Goal: Task Accomplishment & Management: Complete application form

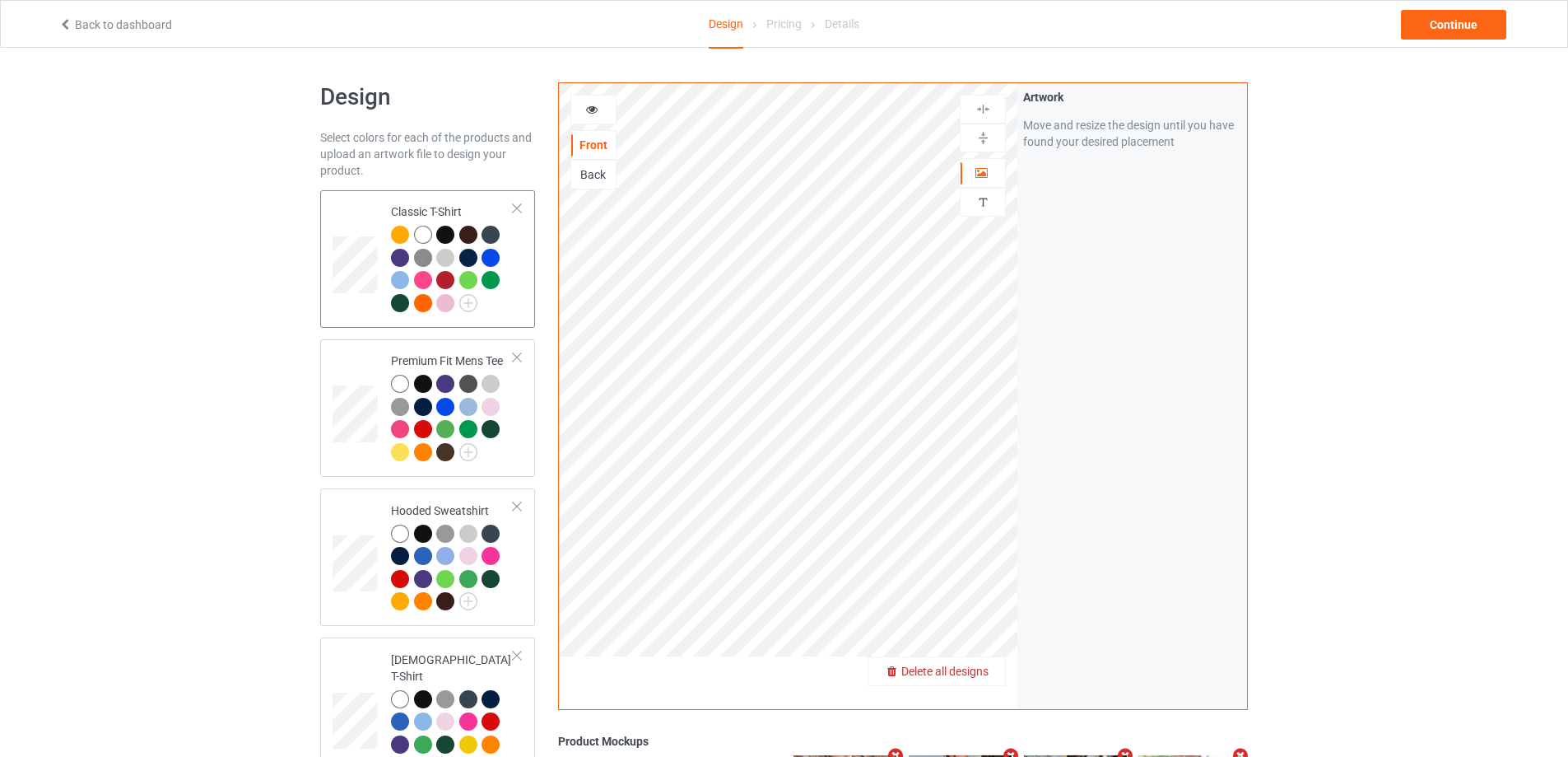
click at [977, 676] on span "Delete all designs" at bounding box center [945, 671] width 87 height 13
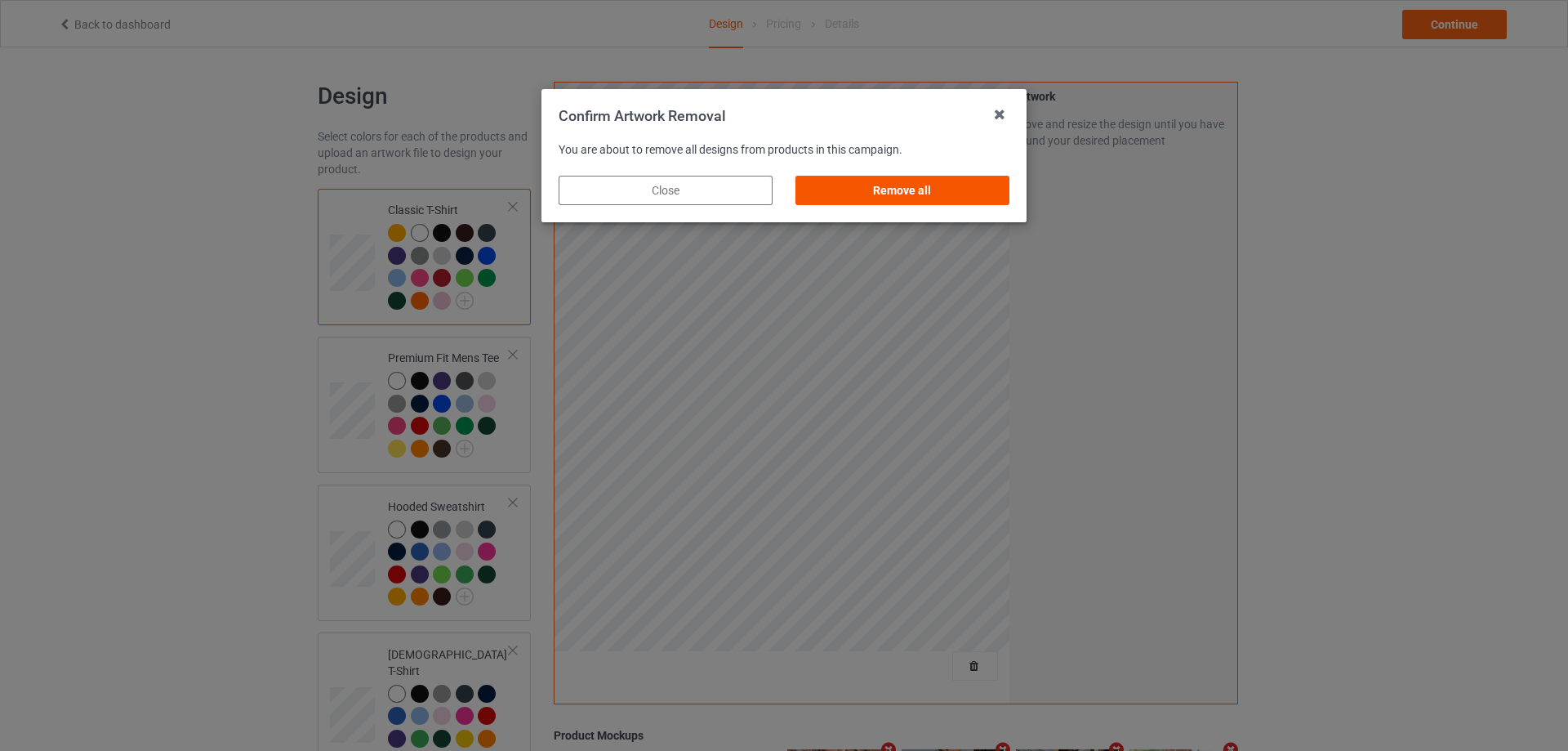
click at [979, 179] on div "Remove all" at bounding box center [903, 190] width 214 height 29
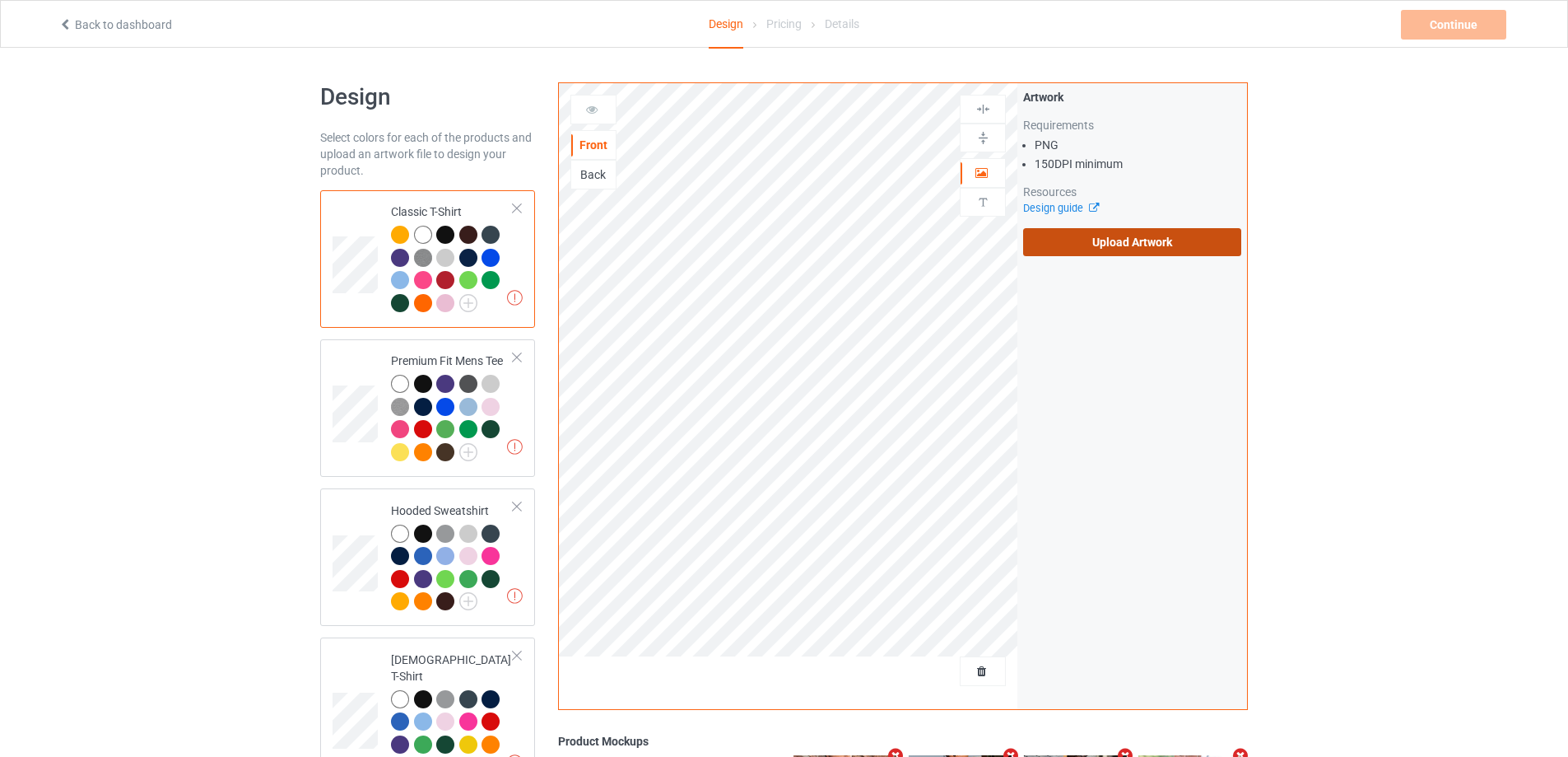
click at [1091, 241] on label "Upload Artwork" at bounding box center [1132, 242] width 218 height 28
click at [0, 0] on input "Upload Artwork" at bounding box center [0, 0] width 0 height 0
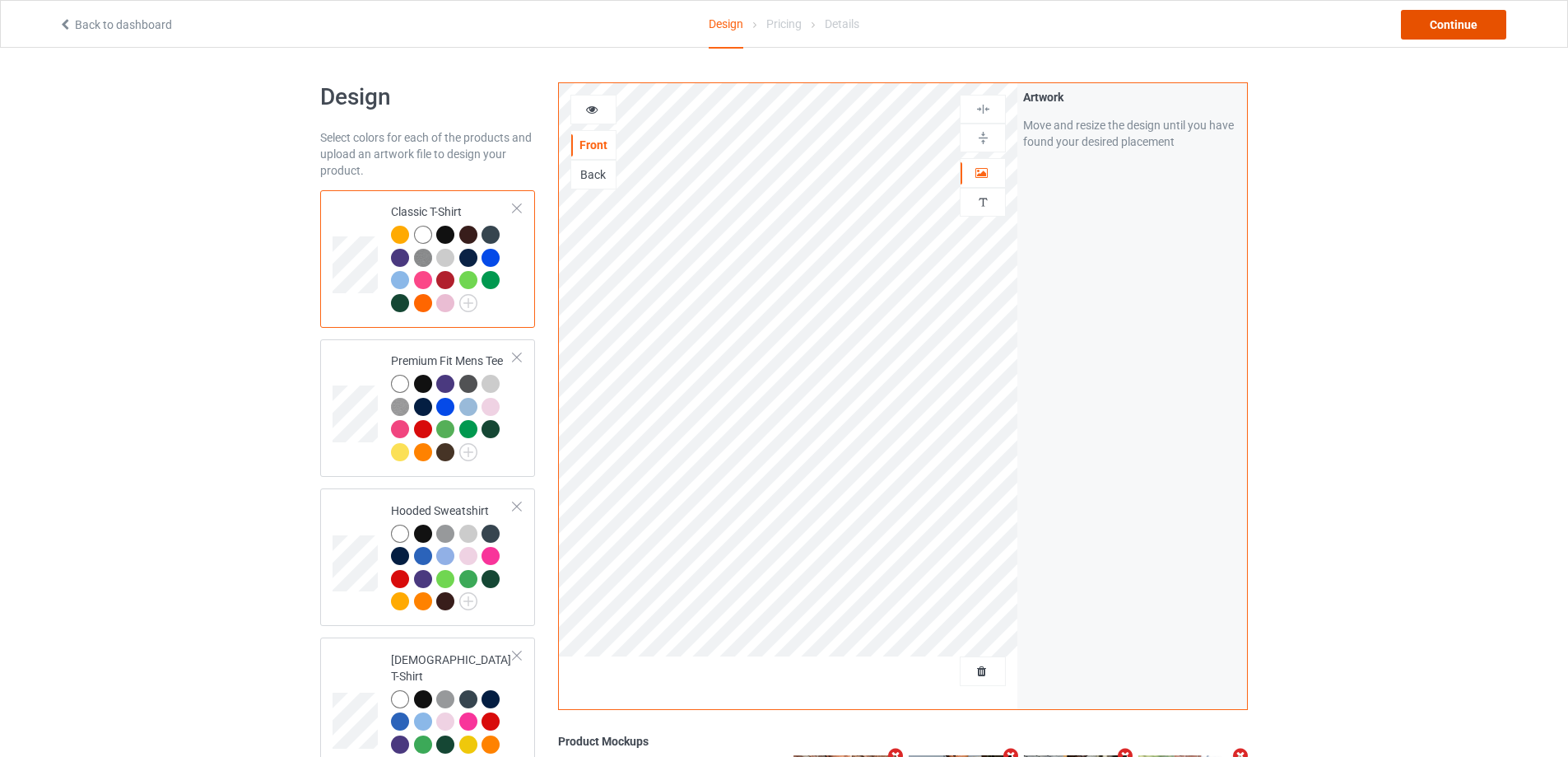
click at [1467, 32] on div "Continue" at bounding box center [1453, 25] width 106 height 30
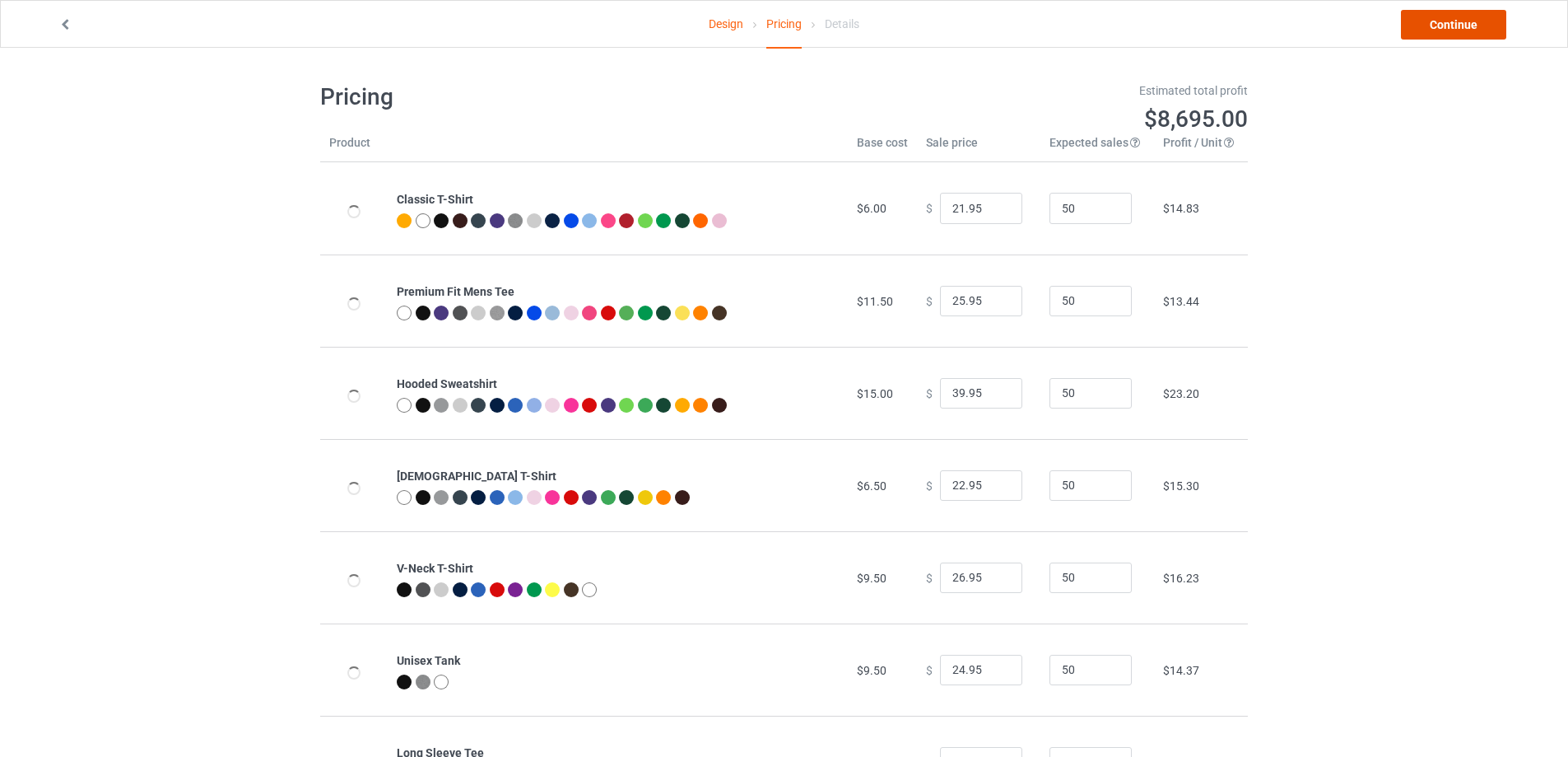
click at [1467, 32] on link "Continue" at bounding box center [1453, 25] width 106 height 30
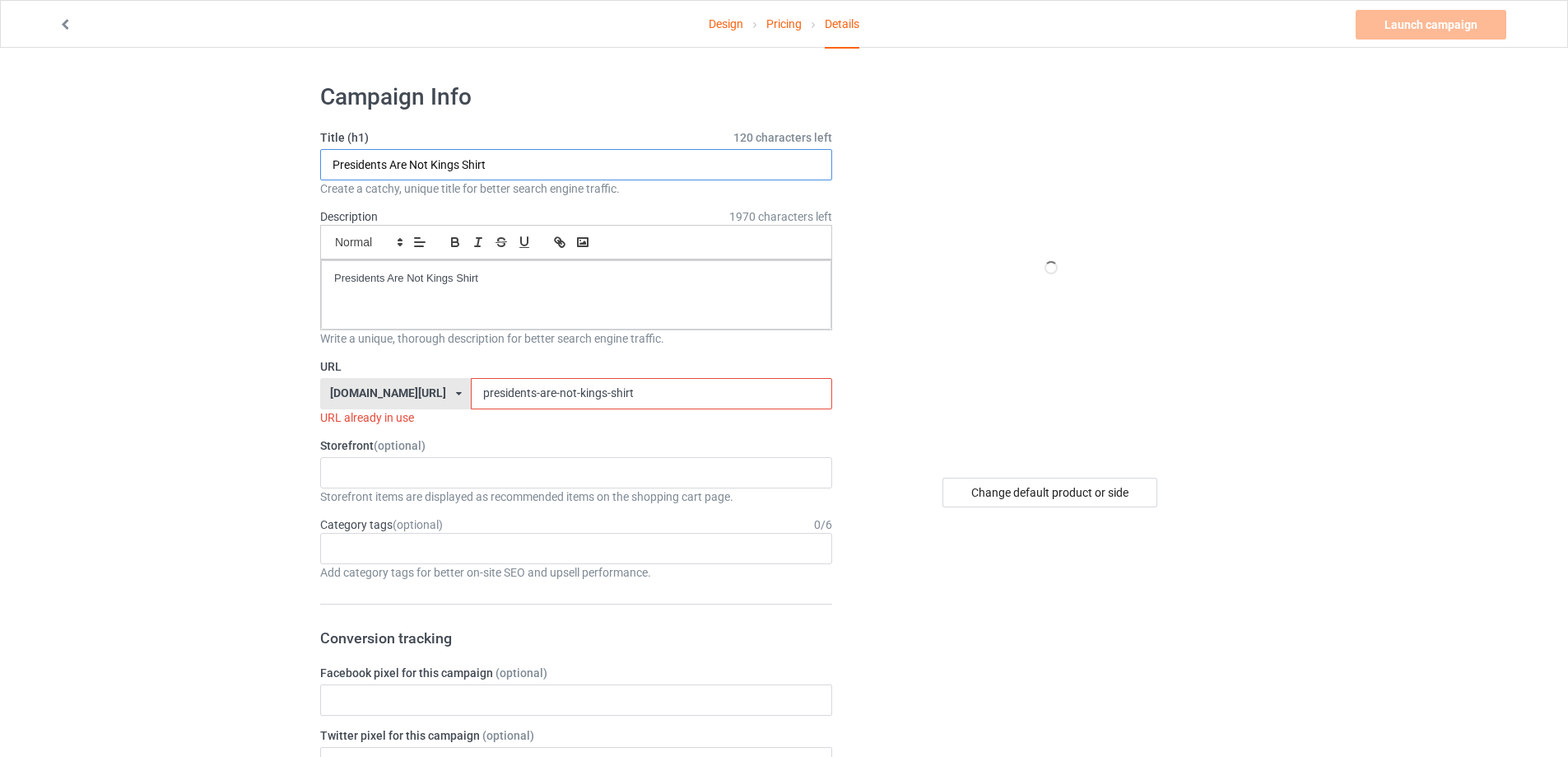
drag, startPoint x: 181, startPoint y: 148, endPoint x: 95, endPoint y: 148, distance: 86.0
paste input "no kings since [DATE] s"
type input "no kings since [DATE] shirt"
drag, startPoint x: 395, startPoint y: 262, endPoint x: 81, endPoint y: 214, distance: 317.6
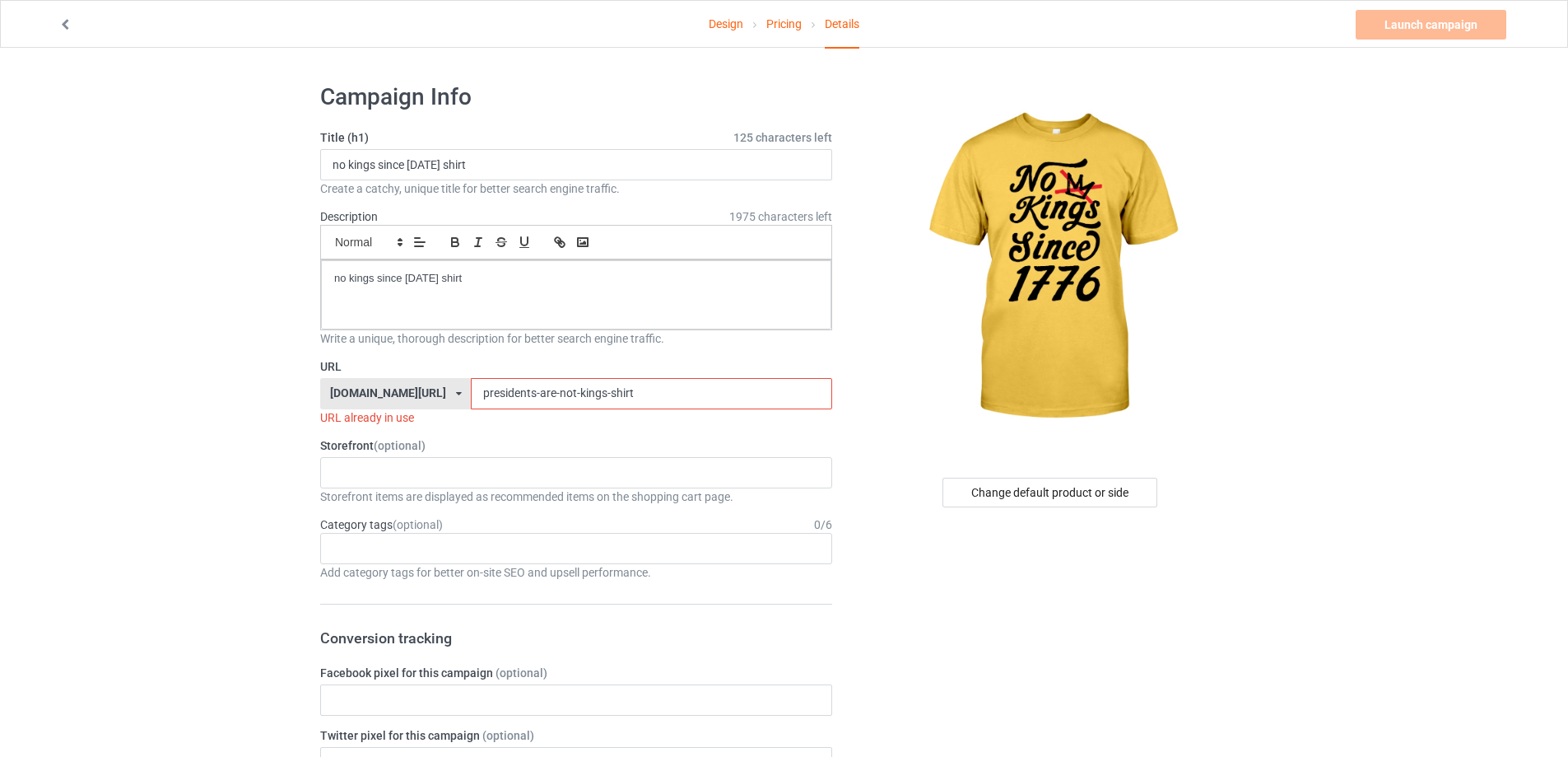
drag, startPoint x: 614, startPoint y: 397, endPoint x: 228, endPoint y: 379, distance: 386.4
paste input "no-kings-since-1776"
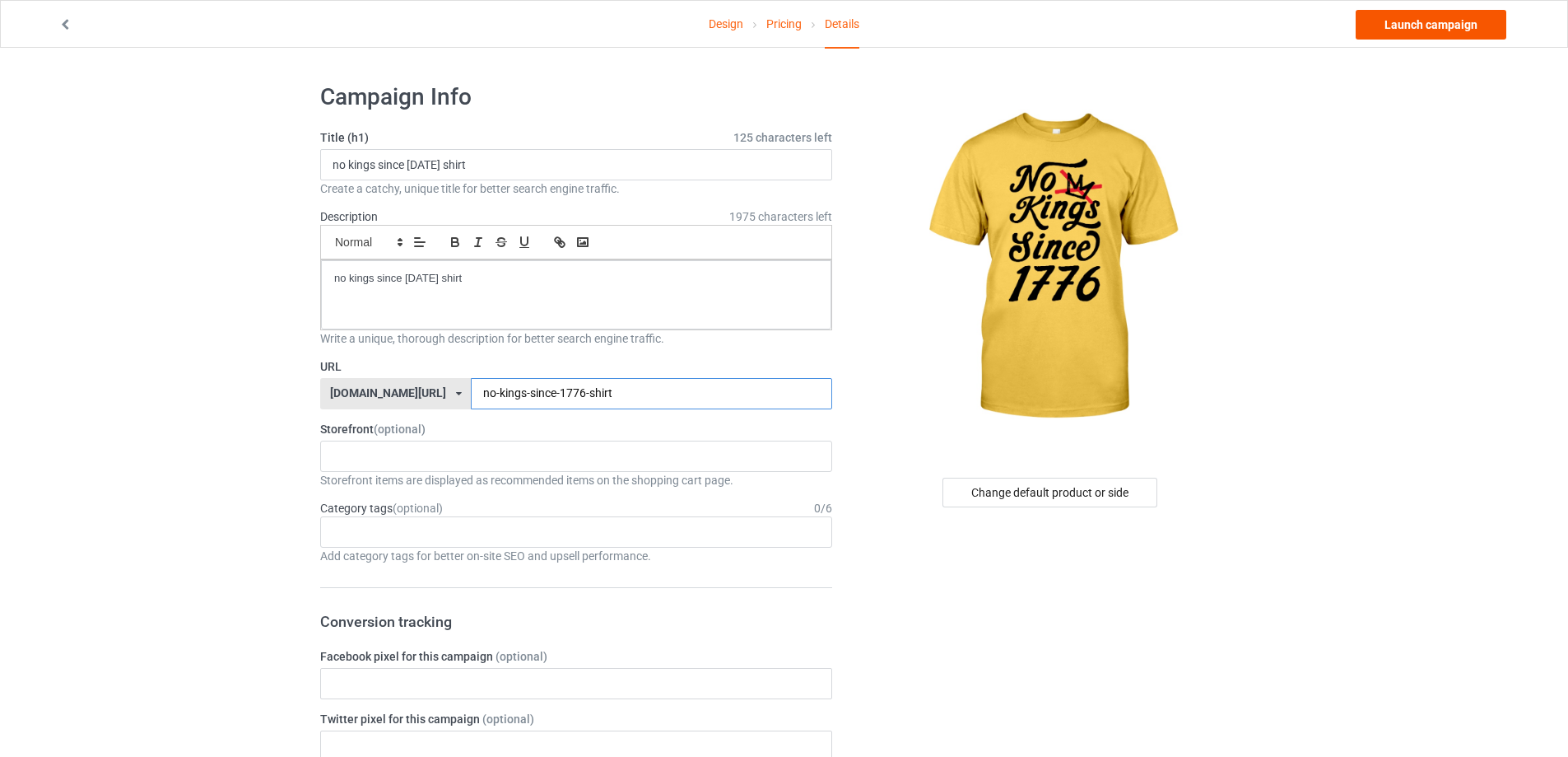
type input "no-kings-since-1776-shirt"
click at [1442, 25] on link "Launch campaign" at bounding box center [1431, 25] width 151 height 30
